Goal: Navigation & Orientation: Find specific page/section

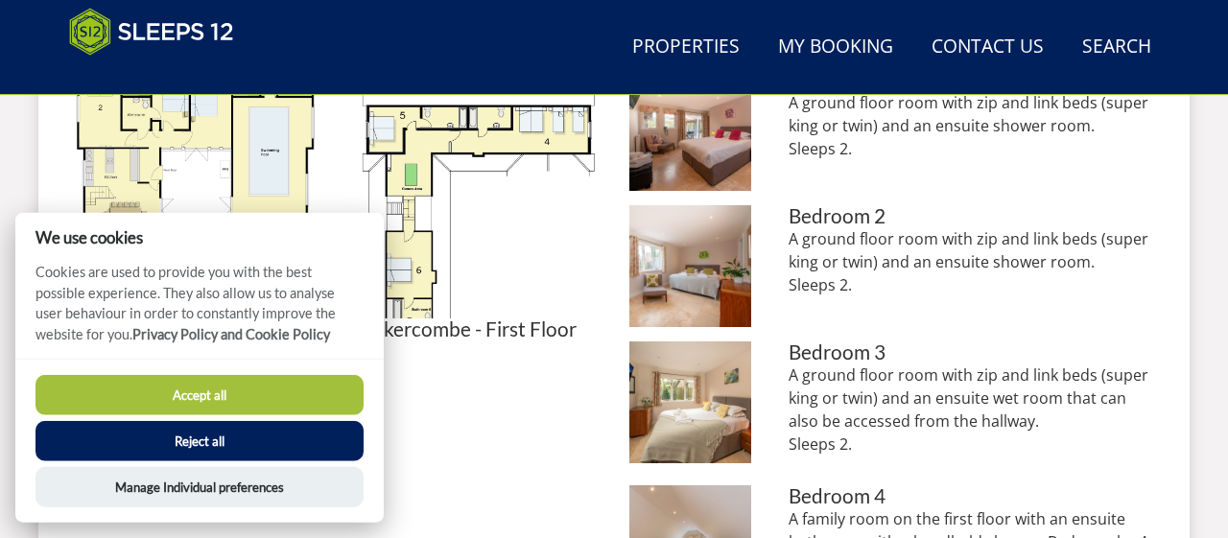
scroll to position [994, 0]
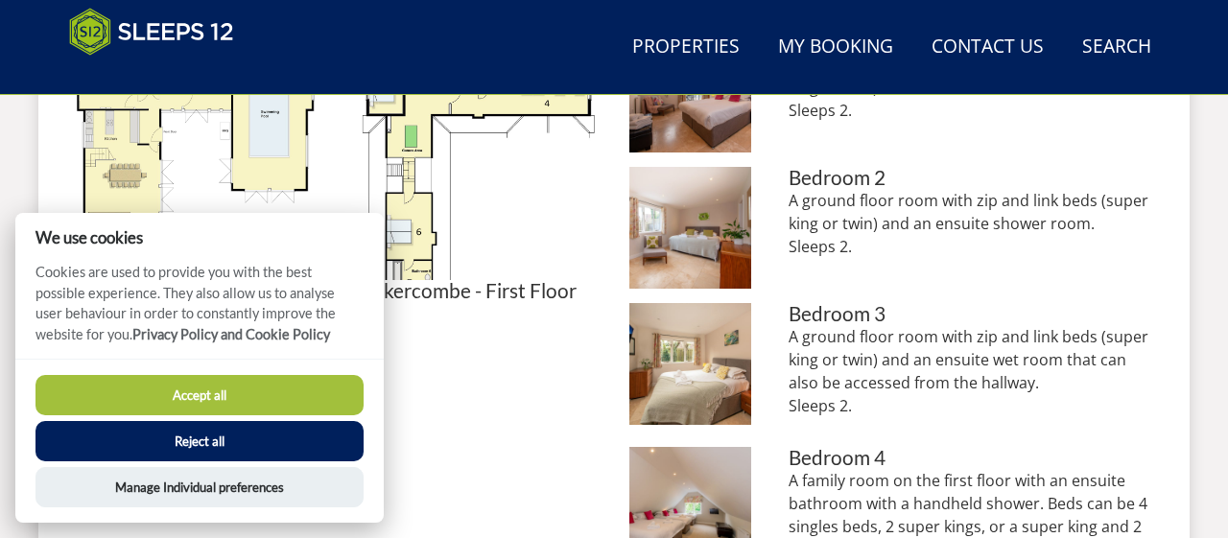
click at [267, 394] on button "Accept all" at bounding box center [200, 395] width 328 height 40
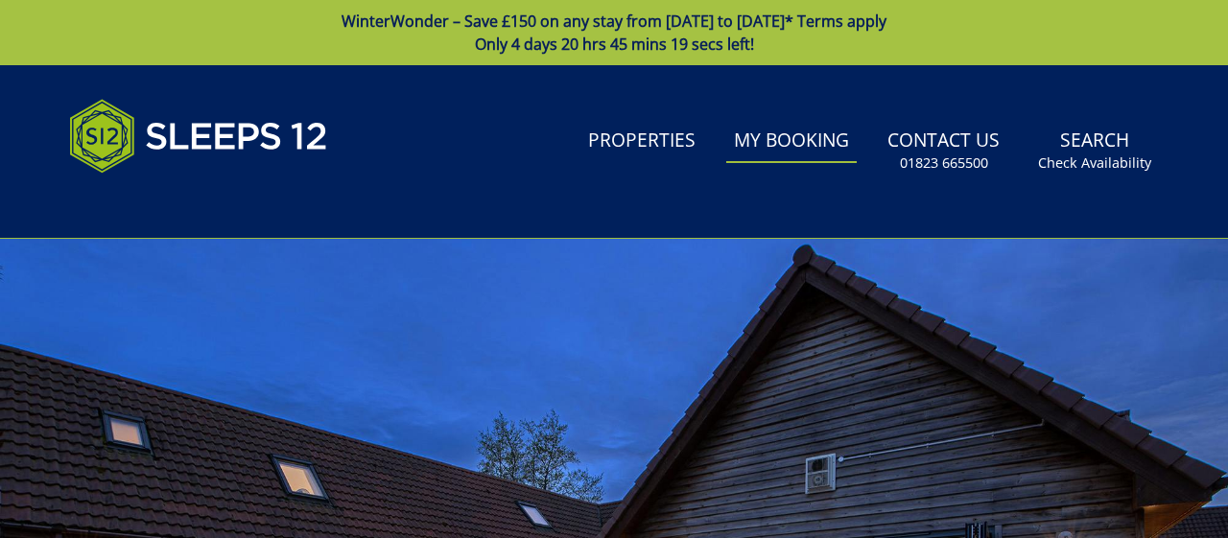
click at [818, 145] on link "My Booking" at bounding box center [792, 141] width 131 height 43
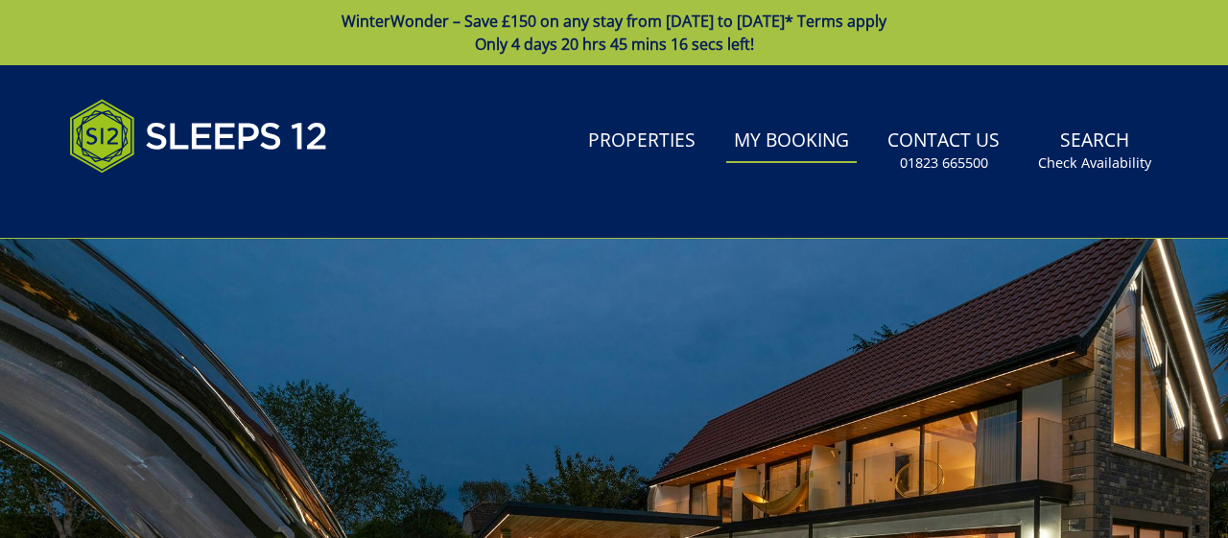
drag, startPoint x: 1216, startPoint y: 112, endPoint x: 1216, endPoint y: 231, distance: 119.0
click at [1216, 231] on header "Search Menu Properties My Booking Contact Us [PHONE_NUMBER] Search Check Availa…" at bounding box center [614, 152] width 1228 height 174
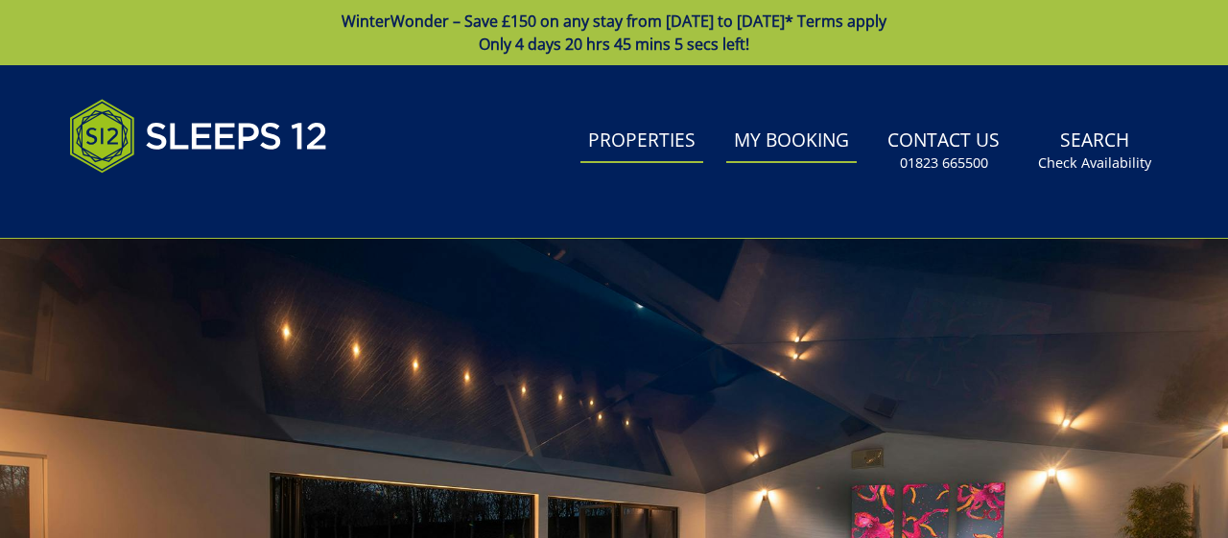
click at [671, 149] on link "Properties" at bounding box center [642, 141] width 123 height 43
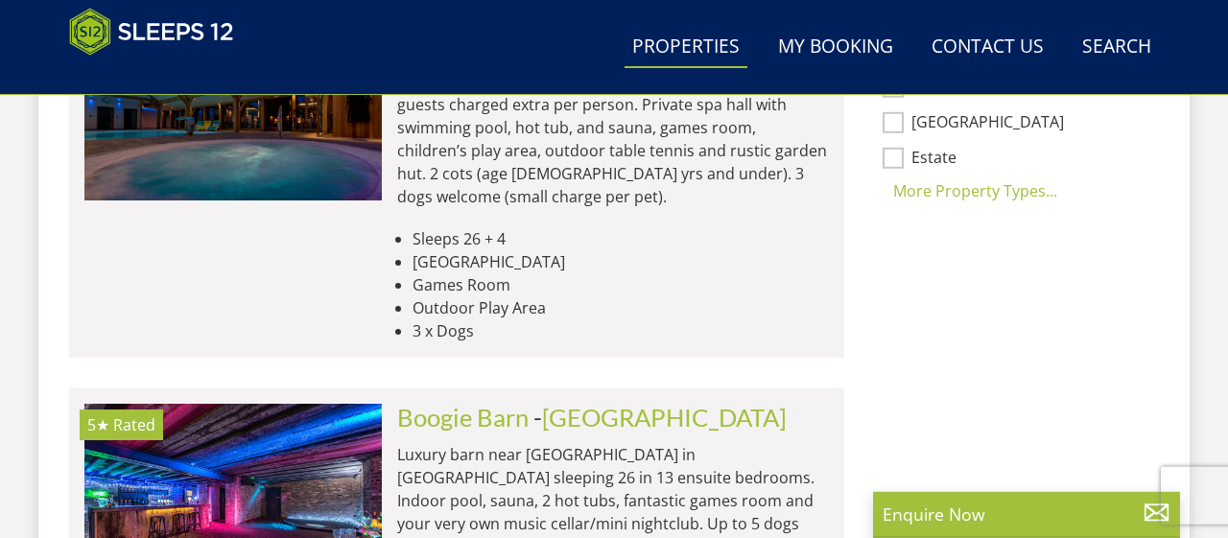
scroll to position [1776, 0]
